Goal: Task Accomplishment & Management: Manage account settings

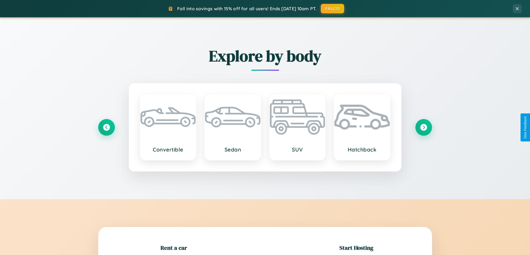
scroll to position [120, 0]
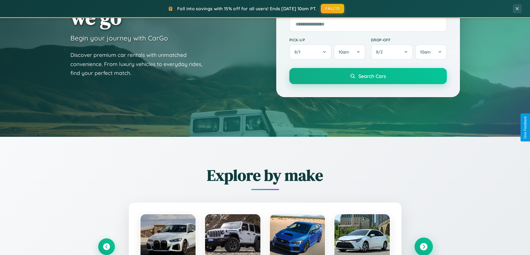
click at [423, 247] on icon at bounding box center [423, 247] width 8 height 8
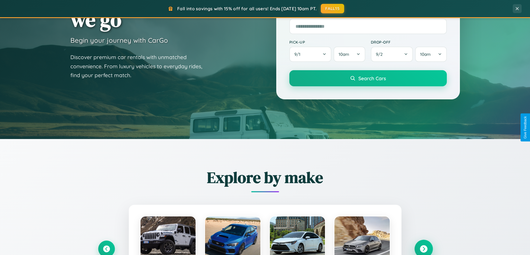
scroll to position [0, 0]
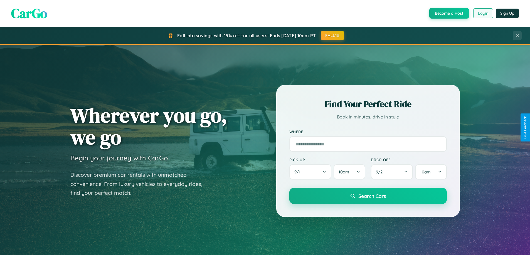
click at [482, 13] on button "Login" at bounding box center [483, 13] width 20 height 10
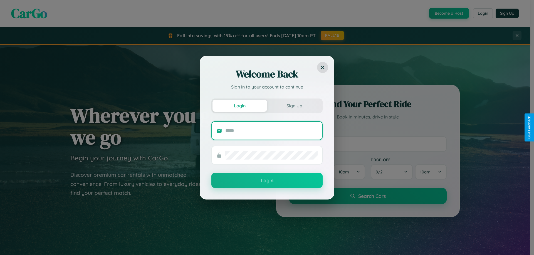
click at [271, 131] on input "text" at bounding box center [271, 130] width 92 height 9
type input "**********"
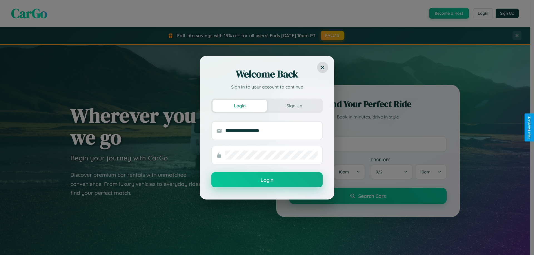
click at [267, 180] on button "Login" at bounding box center [266, 180] width 111 height 15
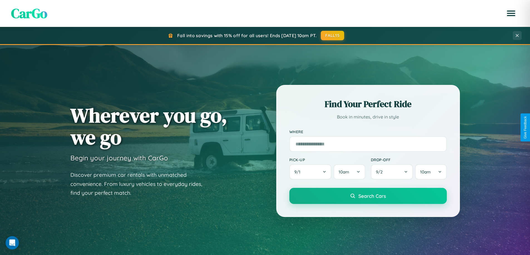
scroll to position [382, 0]
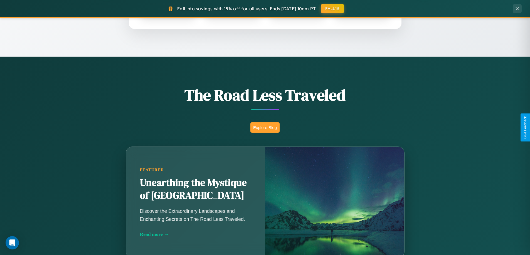
click at [265, 128] on button "Explore Blog" at bounding box center [264, 128] width 29 height 10
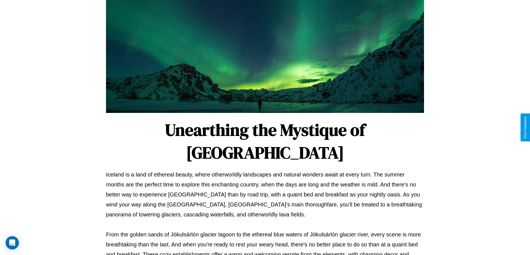
scroll to position [180, 0]
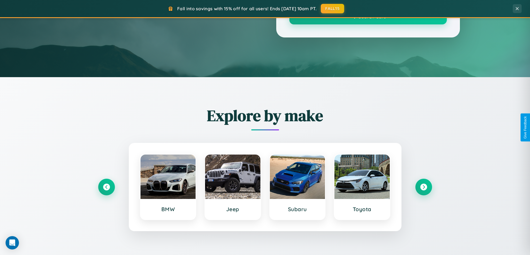
scroll to position [382, 0]
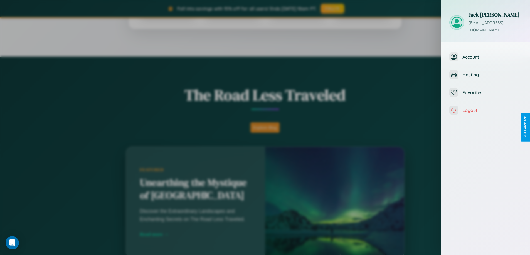
scroll to position [0, 0]
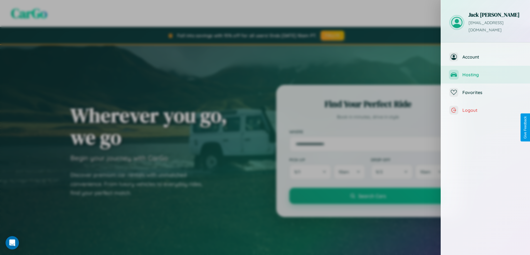
click at [485, 72] on span "Hosting" at bounding box center [491, 75] width 59 height 6
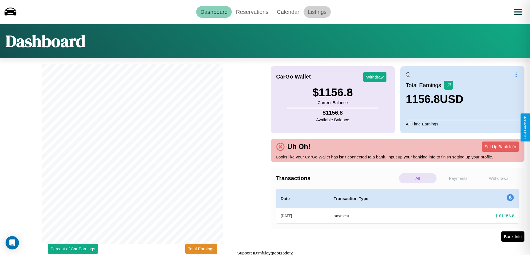
click at [317, 12] on link "Listings" at bounding box center [316, 12] width 27 height 12
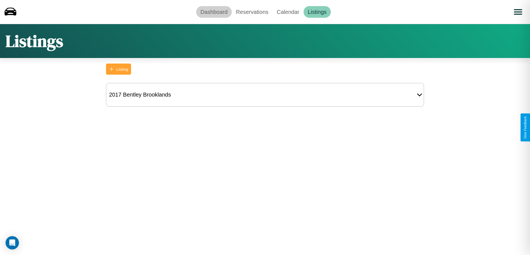
click at [214, 12] on link "Dashboard" at bounding box center [214, 12] width 36 height 12
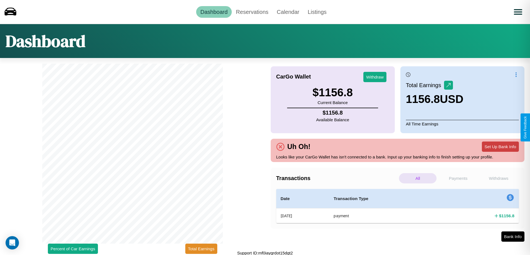
click at [500, 147] on button "Set Up Bank Info" at bounding box center [499, 147] width 37 height 10
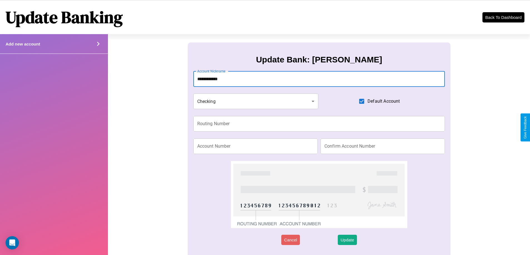
type input "**********"
